Goal: Task Accomplishment & Management: Manage account settings

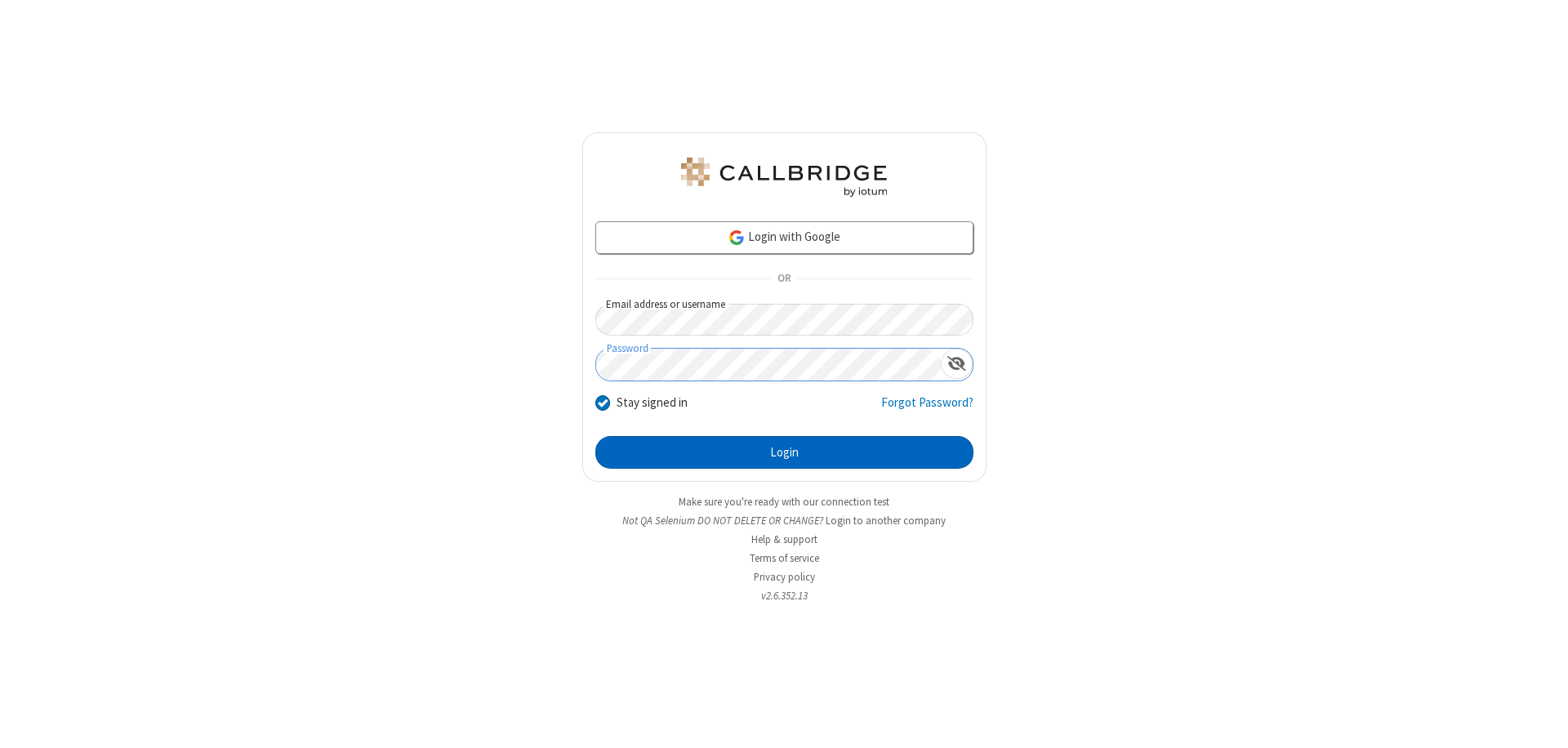
click at [784, 452] on button "Login" at bounding box center [784, 453] width 378 height 33
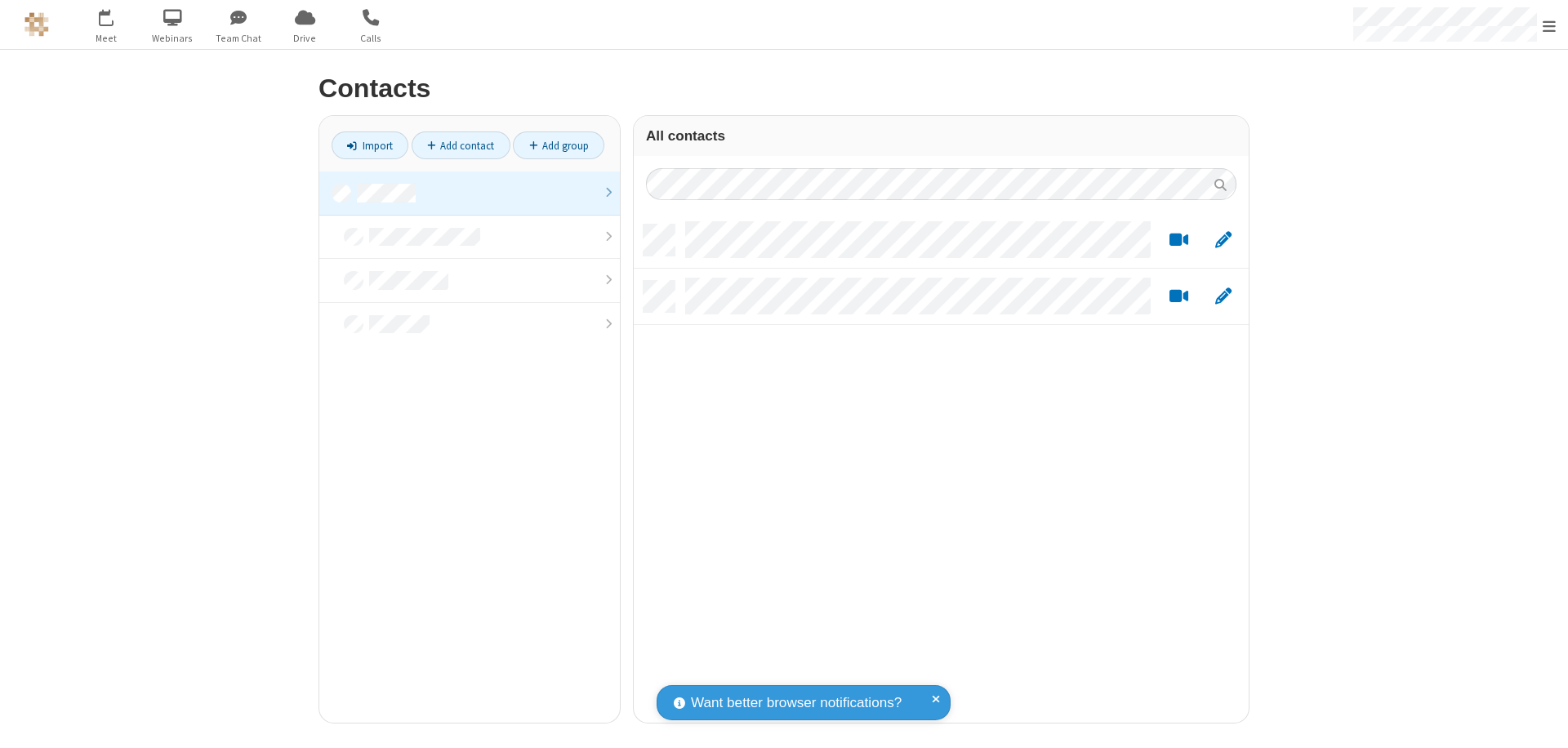
click at [469, 193] on link at bounding box center [469, 194] width 300 height 45
click at [461, 145] on link "Add contact" at bounding box center [461, 145] width 99 height 28
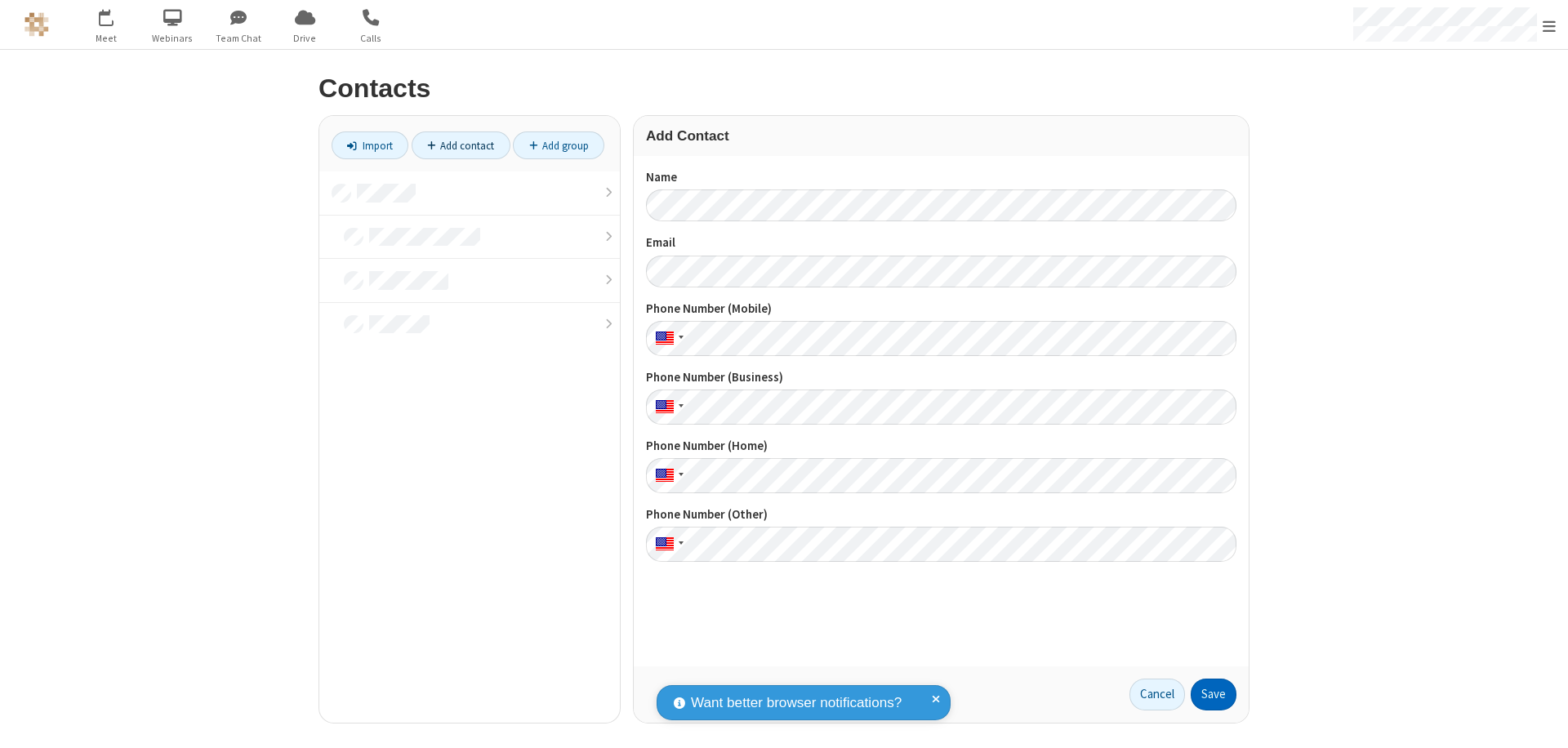
click at [1214, 694] on button "Save" at bounding box center [1213, 695] width 45 height 33
